Goal: Information Seeking & Learning: Understand process/instructions

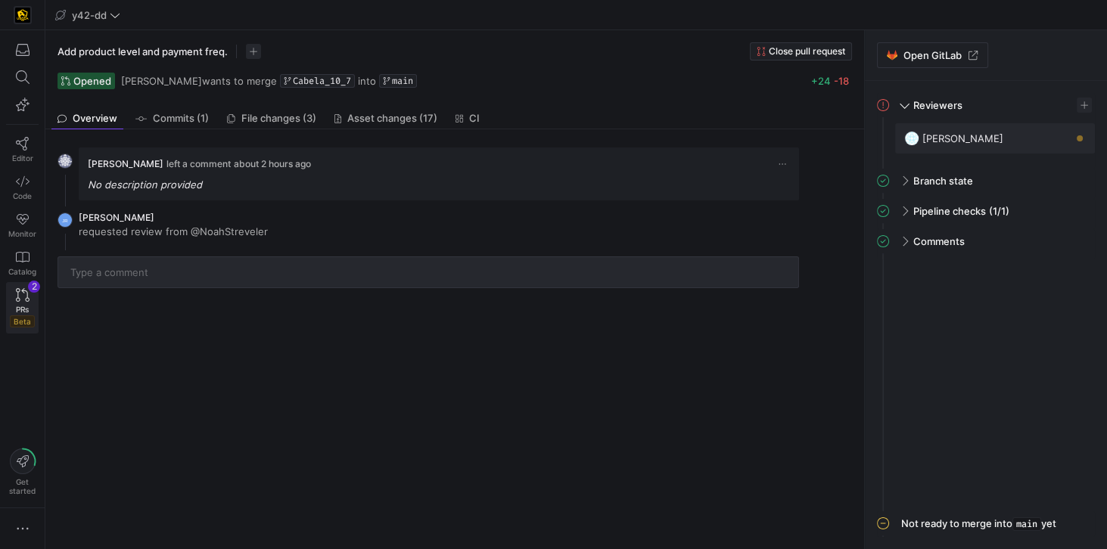
click at [22, 300] on link "PRs Beta 2" at bounding box center [22, 307] width 33 height 51
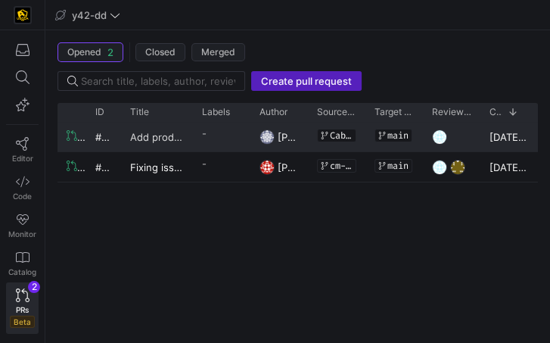
click at [157, 132] on span "Add product level and payment freq." at bounding box center [157, 137] width 54 height 28
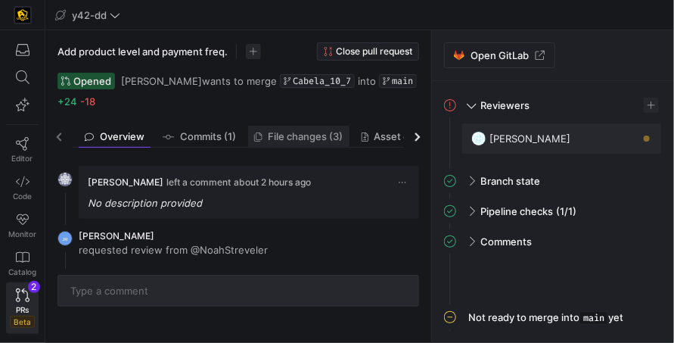
click at [277, 127] on link "File changes (3)" at bounding box center [298, 137] width 101 height 22
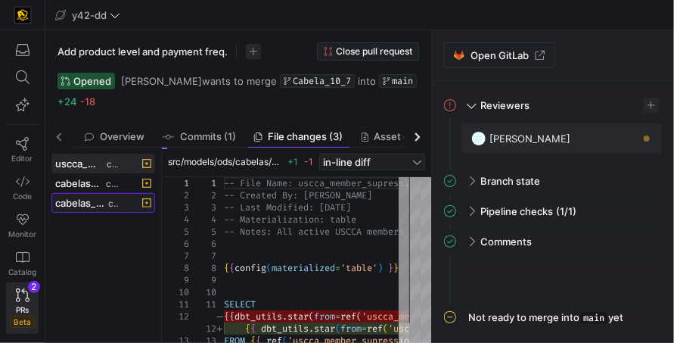
click at [64, 206] on span "cabelas_membership_purchase_int.sql" at bounding box center [80, 203] width 50 height 12
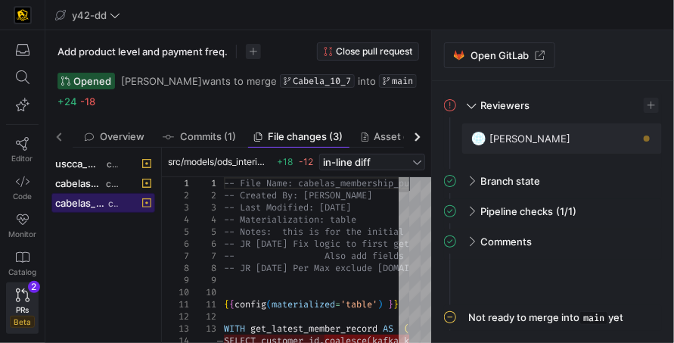
drag, startPoint x: 161, startPoint y: 208, endPoint x: 298, endPoint y: 229, distance: 138.5
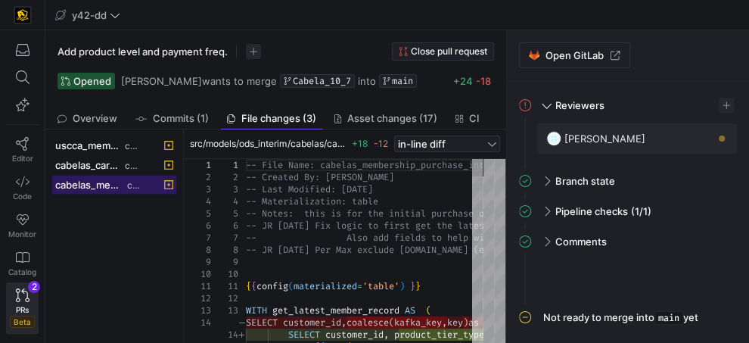
drag, startPoint x: 185, startPoint y: 211, endPoint x: 234, endPoint y: 215, distance: 48.6
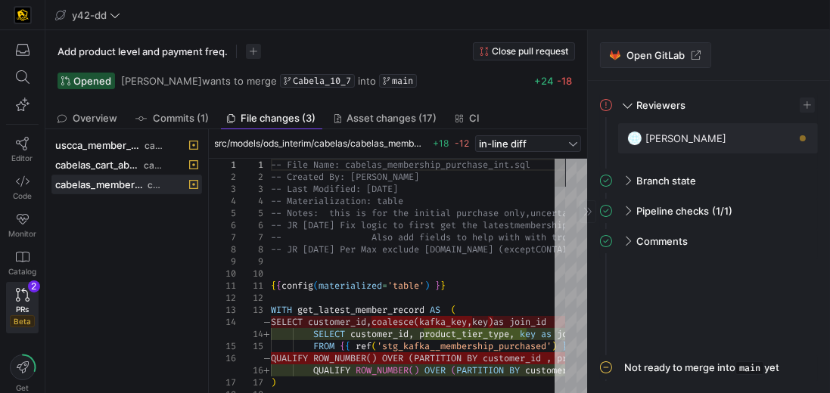
click at [654, 61] on span "Open GitLab" at bounding box center [656, 55] width 58 height 12
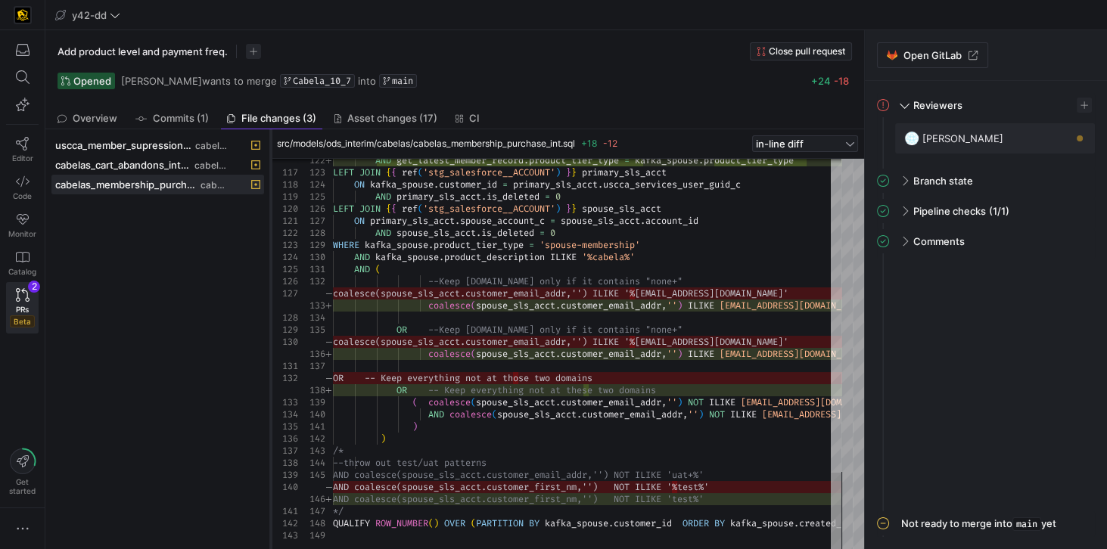
drag, startPoint x: 293, startPoint y: 285, endPoint x: 272, endPoint y: 282, distance: 20.6
click at [272, 282] on div at bounding box center [271, 339] width 6 height 420
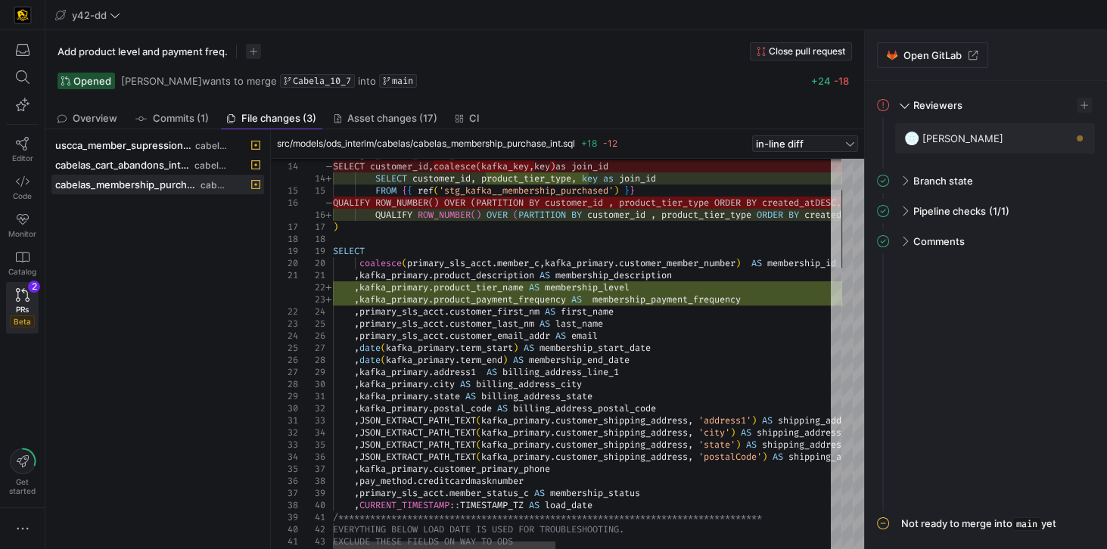
click at [837, 243] on div at bounding box center [836, 229] width 11 height 78
type textarea ",kafka_primary.product_description AS membership_description ,kafka_primary.pro…"
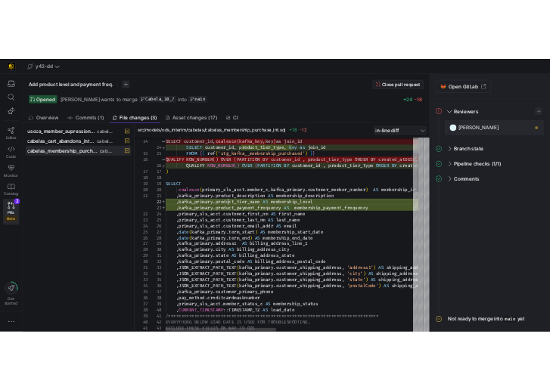
scroll to position [0, 310]
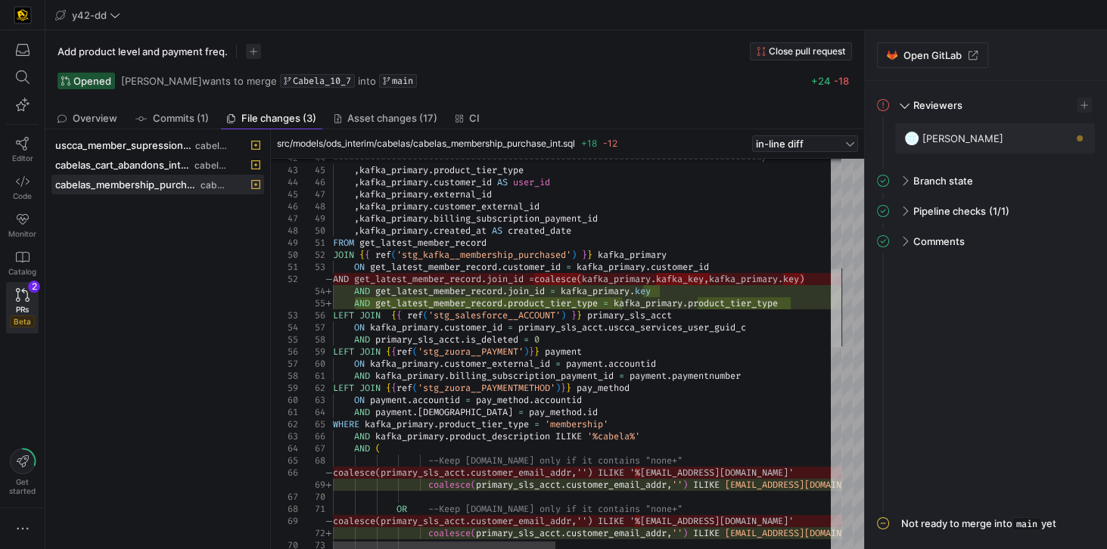
click at [841, 328] on div at bounding box center [836, 308] width 11 height 78
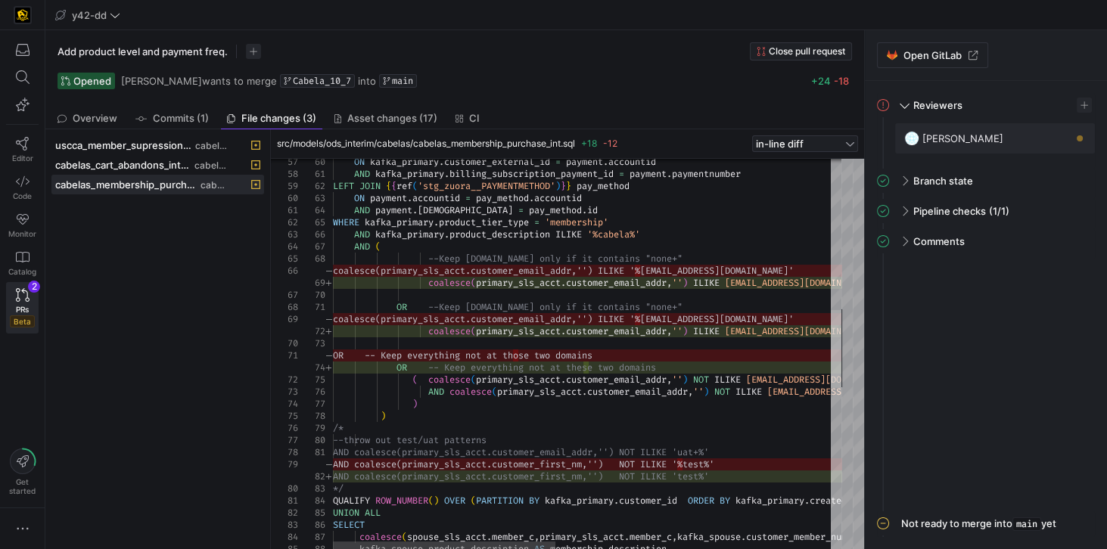
click at [835, 336] on div at bounding box center [836, 349] width 11 height 78
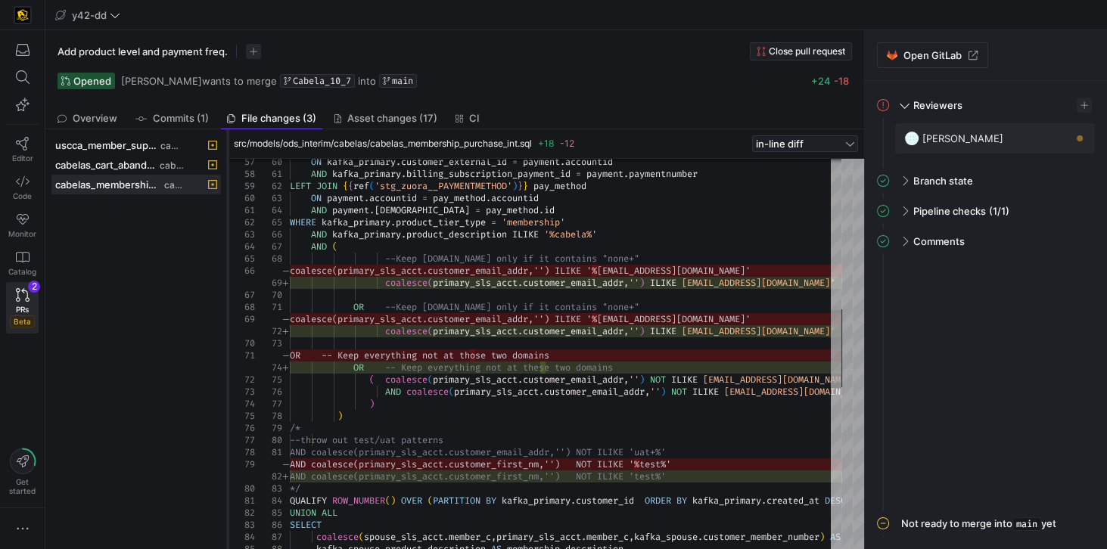
drag, startPoint x: 267, startPoint y: 409, endPoint x: 224, endPoint y: 412, distance: 43.2
click at [225, 412] on div at bounding box center [228, 339] width 6 height 420
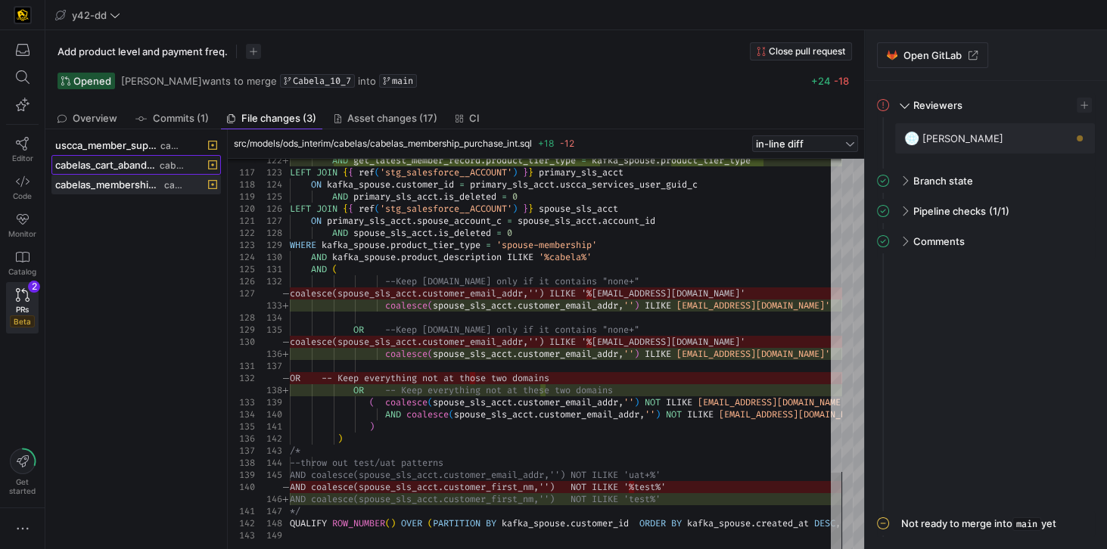
click at [132, 165] on span "cabelas_cart_abandons_int.sql" at bounding box center [105, 165] width 101 height 12
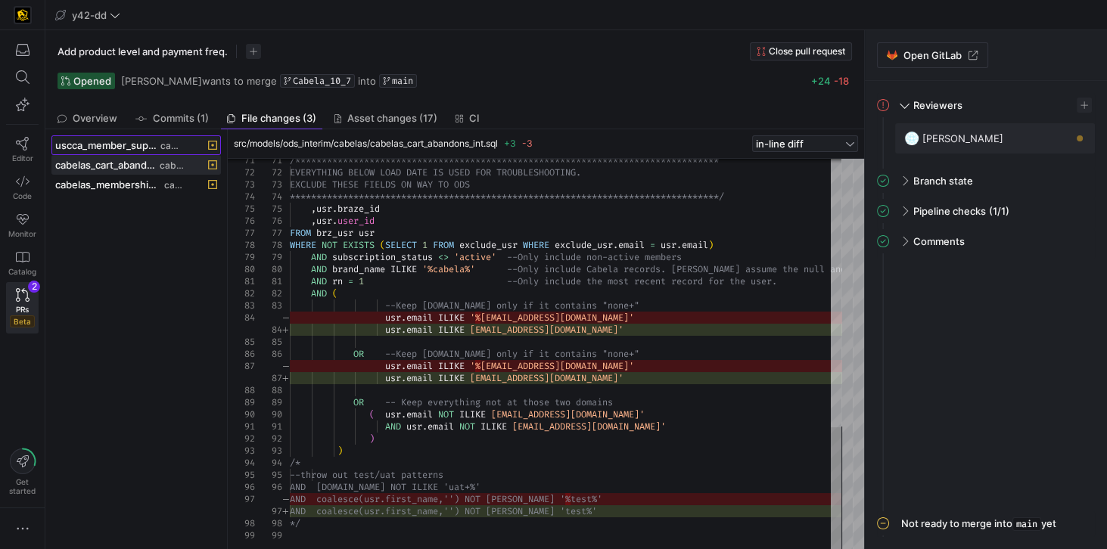
click at [101, 140] on span "uscca_member_supression.sql" at bounding box center [106, 145] width 102 height 12
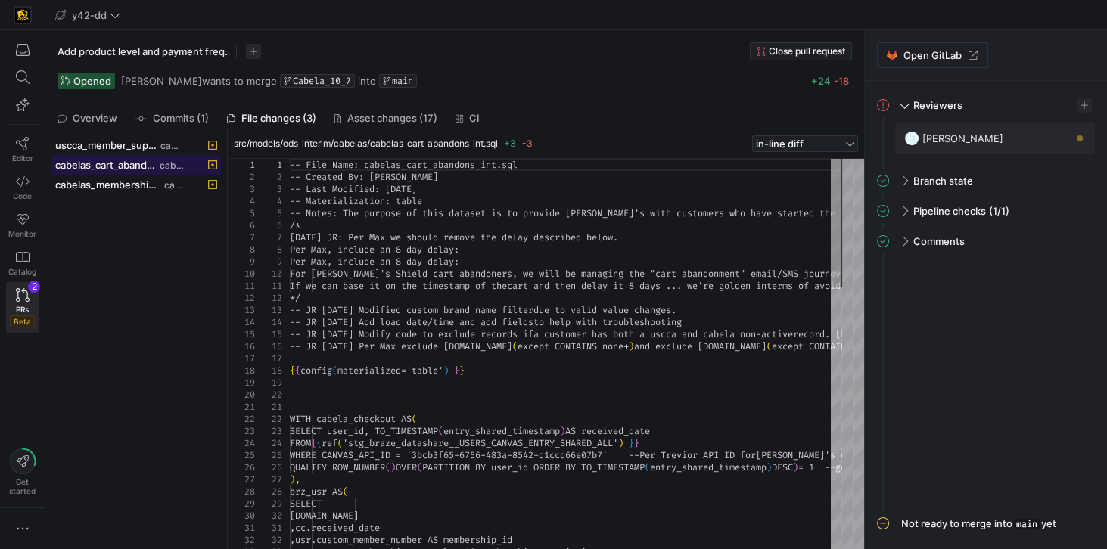
click at [117, 165] on span "cabelas_cart_abandons_int.sql" at bounding box center [105, 165] width 101 height 12
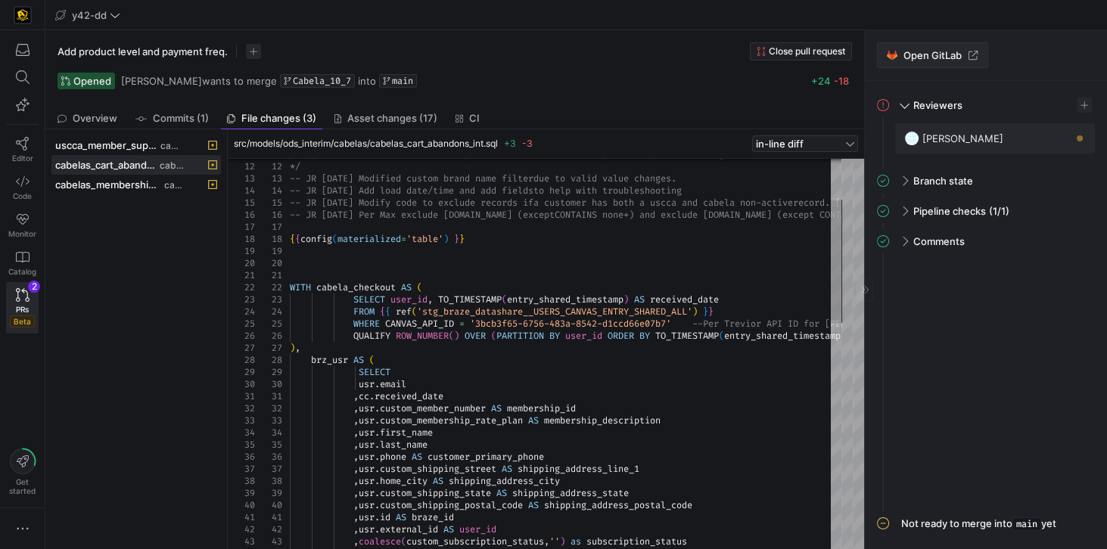
click at [904, 53] on span "Open GitLab" at bounding box center [933, 55] width 58 height 12
